Goal: Task Accomplishment & Management: Manage account settings

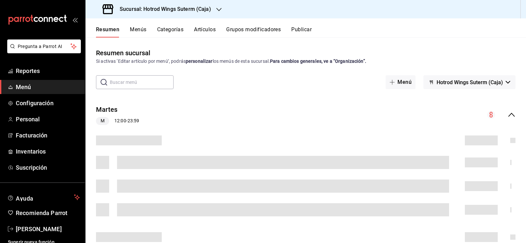
click at [219, 9] on icon "button" at bounding box center [218, 9] width 5 height 5
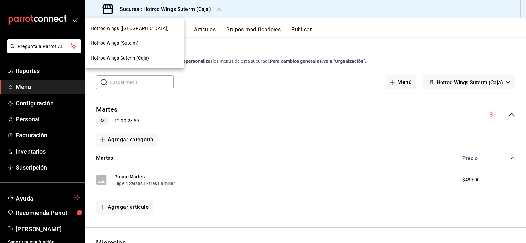
click at [129, 44] on span "Hotrod Wings (Suterm)" at bounding box center [115, 43] width 48 height 7
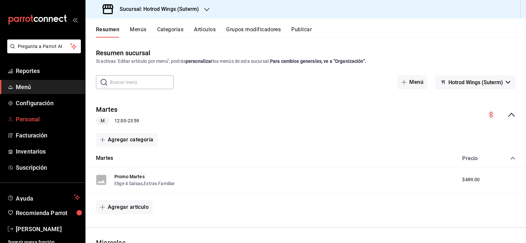
click at [22, 121] on span "Personal" at bounding box center [48, 119] width 64 height 9
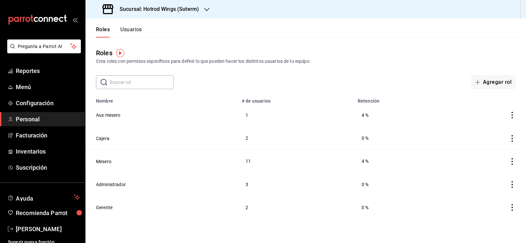
click at [126, 29] on button "Usuarios" at bounding box center [131, 31] width 22 height 11
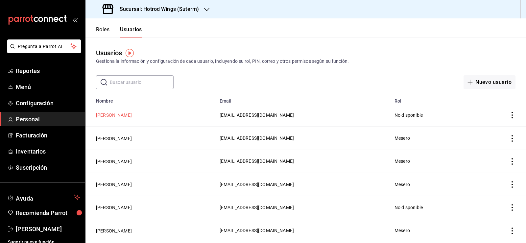
click at [124, 114] on button "[PERSON_NAME]" at bounding box center [114, 115] width 36 height 7
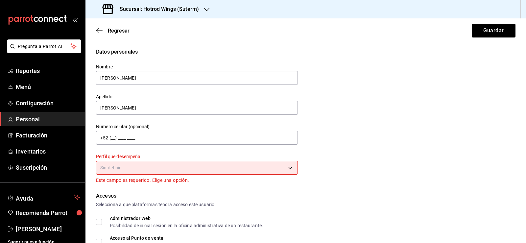
click at [289, 169] on body "Pregunta a Parrot AI Reportes Menú Configuración Personal Facturación Inventari…" at bounding box center [263, 121] width 526 height 243
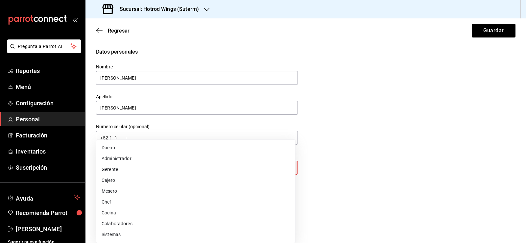
click at [126, 188] on li "Mesero" at bounding box center [195, 191] width 199 height 11
type input "WAITER"
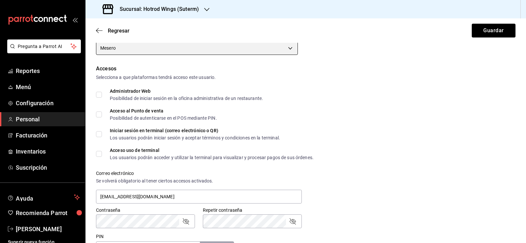
scroll to position [131, 0]
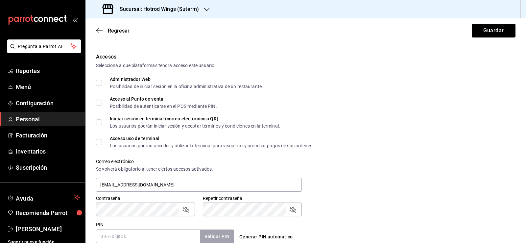
click at [99, 103] on input "Acceso al Punto de venta Posibilidad de autenticarse en el POS mediante PIN." at bounding box center [99, 103] width 6 height 6
checkbox input "true"
click at [99, 143] on input "Acceso uso de terminal Los usuarios podrán acceder y utilizar la terminal para …" at bounding box center [99, 142] width 6 height 6
checkbox input "true"
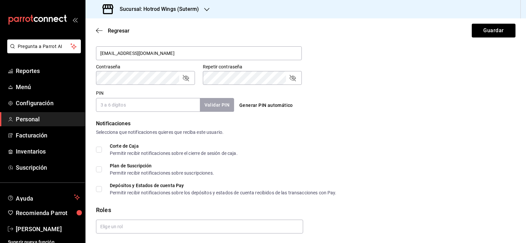
scroll to position [282, 0]
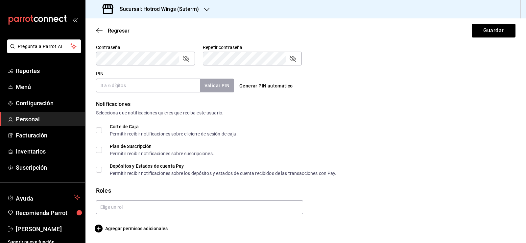
click at [147, 87] on input "PIN" at bounding box center [148, 86] width 104 height 14
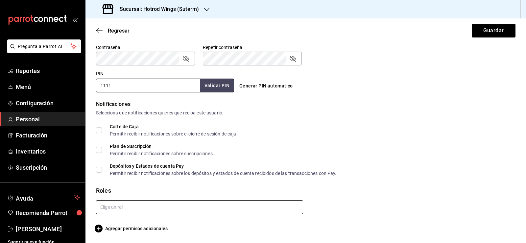
type input "1111"
click at [198, 209] on input "text" at bounding box center [199, 207] width 207 height 14
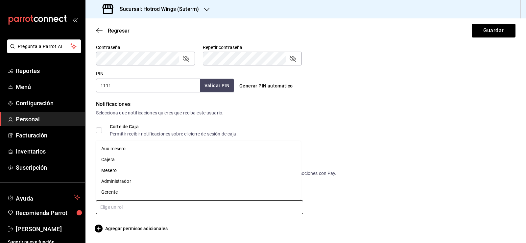
click at [114, 172] on li "Mesero" at bounding box center [198, 170] width 205 height 11
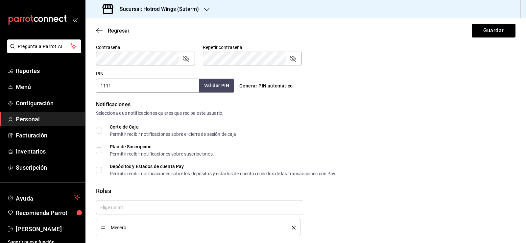
click at [209, 82] on button "Validar PIN" at bounding box center [216, 86] width 35 height 14
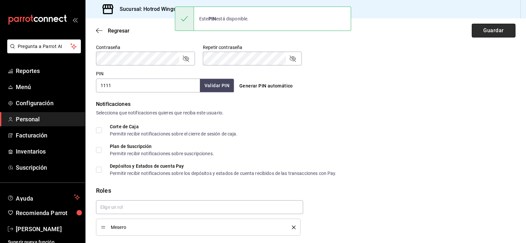
click at [477, 30] on button "Guardar" at bounding box center [493, 31] width 44 height 14
